Goal: Check status: Check status

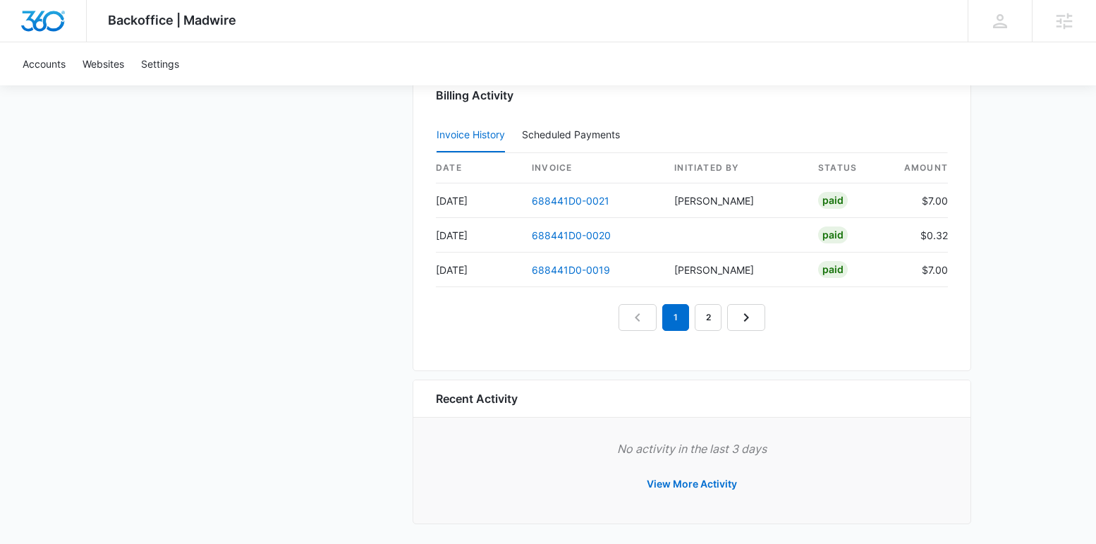
scroll to position [1489, 0]
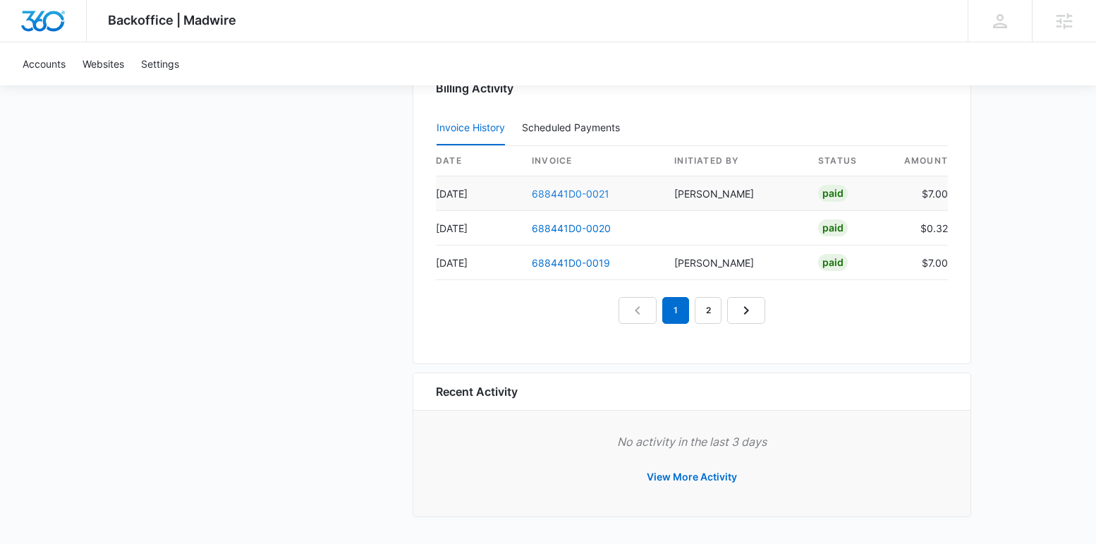
click at [555, 196] on link "688441D0-0021" at bounding box center [571, 194] width 78 height 12
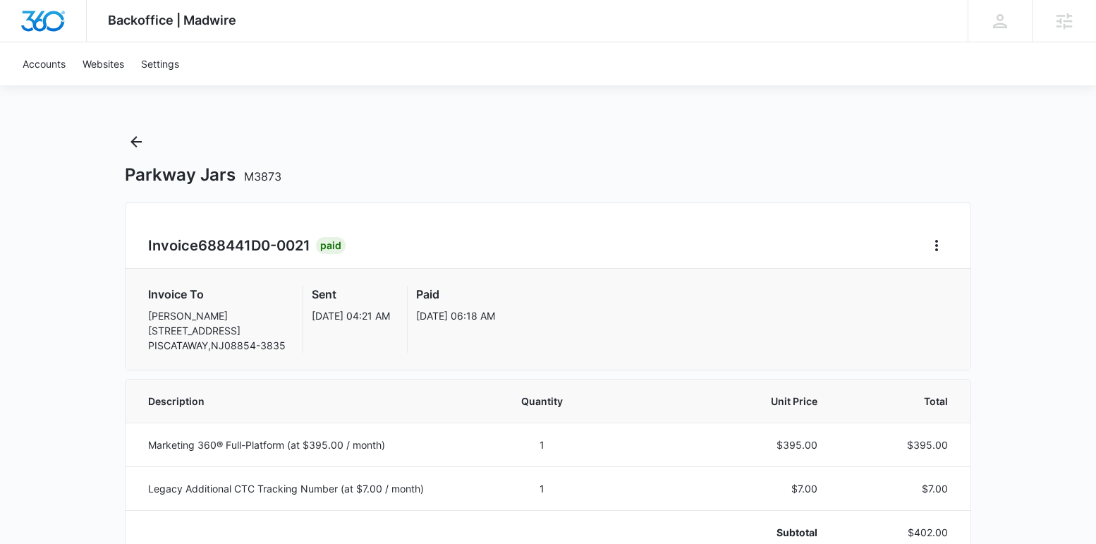
click at [746, 348] on div "Invoice To [PERSON_NAME] [STREET_ADDRESS][PERSON_NAME] Sent [DATE] 04:21 AM Pai…" at bounding box center [548, 319] width 800 height 67
